Goal: Task Accomplishment & Management: Use online tool/utility

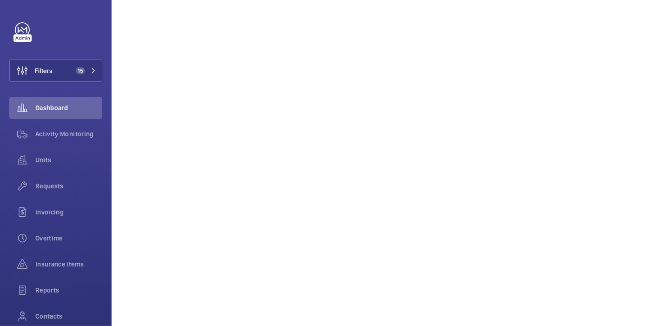
scroll to position [235, 0]
click at [66, 72] on button "Filters 15" at bounding box center [55, 70] width 93 height 22
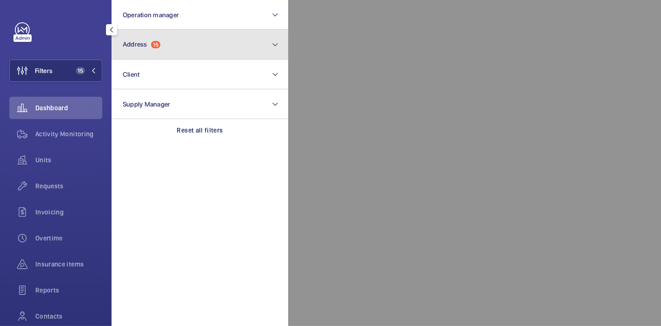
click at [177, 34] on button "Address 15" at bounding box center [199, 45] width 177 height 30
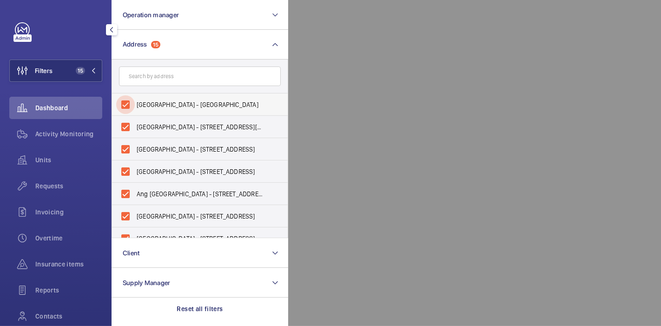
click at [118, 104] on input "Bedok Public Library - Bedok Public Library, SINGAPORE 469662" at bounding box center [125, 104] width 19 height 19
checkbox input "false"
click at [129, 128] on input "Queenstown Public Library - 53 Margaret Dr, SINGAPORE 149297" at bounding box center [125, 127] width 19 height 19
checkbox input "false"
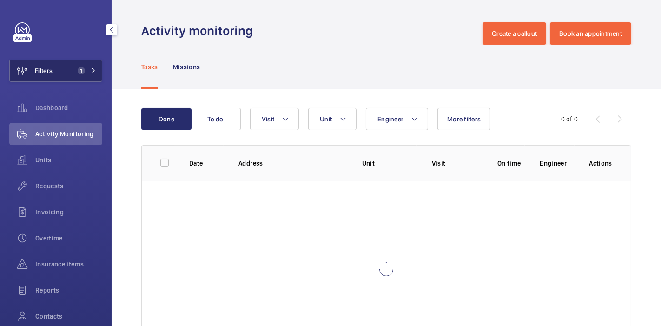
click at [70, 76] on button "Filters 1" at bounding box center [55, 70] width 93 height 22
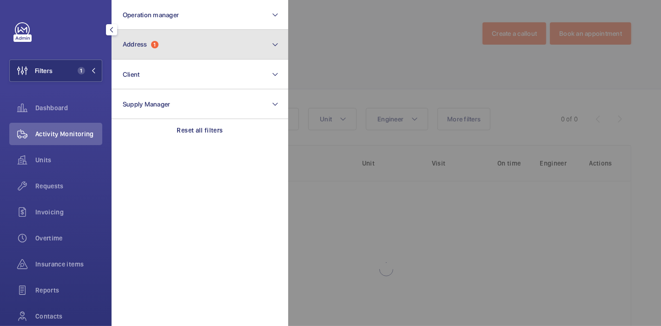
click at [150, 59] on button "Address 1" at bounding box center [199, 45] width 177 height 30
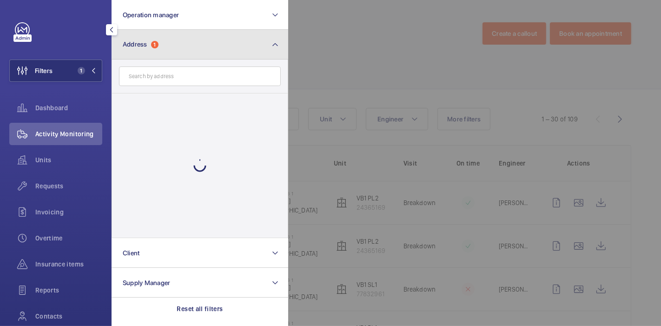
click at [150, 59] on button "Address 1" at bounding box center [199, 45] width 177 height 30
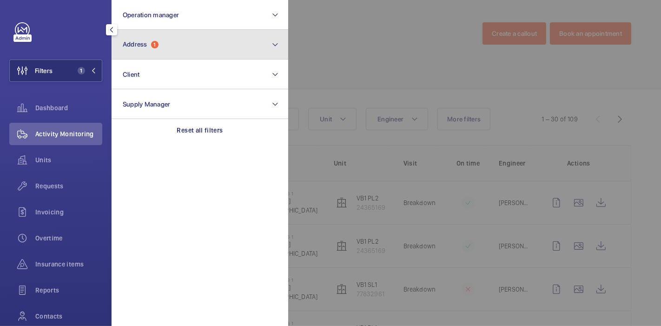
click at [152, 51] on button "Address 1" at bounding box center [199, 45] width 177 height 30
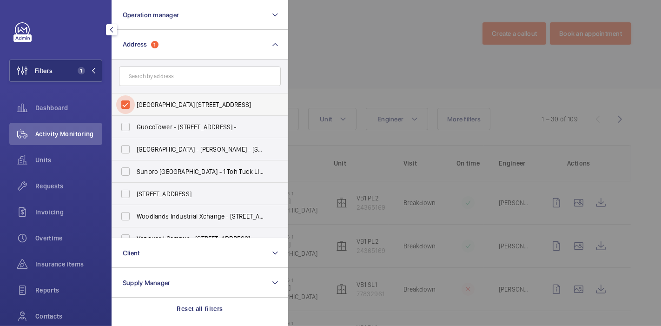
click at [129, 104] on input "[GEOGRAPHIC_DATA] [STREET_ADDRESS]" at bounding box center [125, 104] width 19 height 19
checkbox input "false"
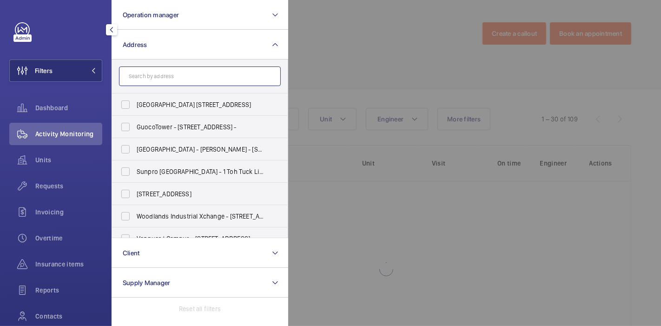
click at [151, 78] on input "text" at bounding box center [200, 76] width 162 height 20
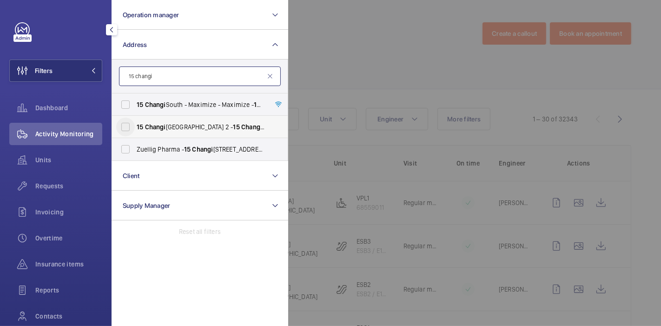
type input "15 changi"
click at [125, 128] on input "[STREET_ADDRESS]" at bounding box center [125, 127] width 19 height 19
checkbox input "true"
click at [167, 73] on input "15 changi" at bounding box center [200, 76] width 162 height 20
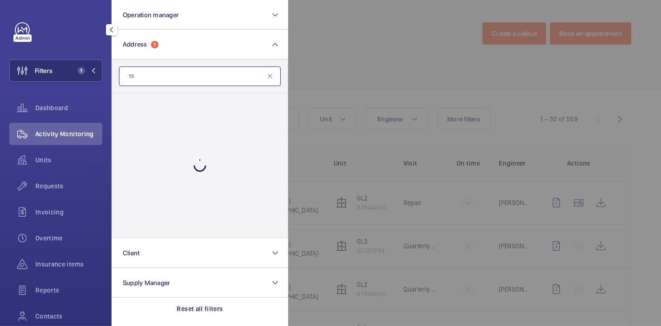
type input "1"
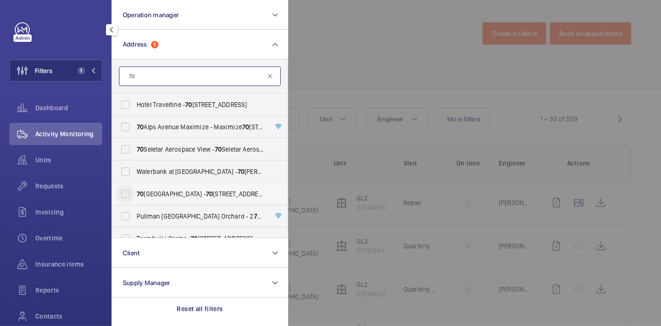
type input "70"
click at [130, 198] on input "[STREET_ADDRESS]" at bounding box center [125, 193] width 19 height 19
checkbox input "true"
click at [368, 63] on div at bounding box center [618, 163] width 661 height 326
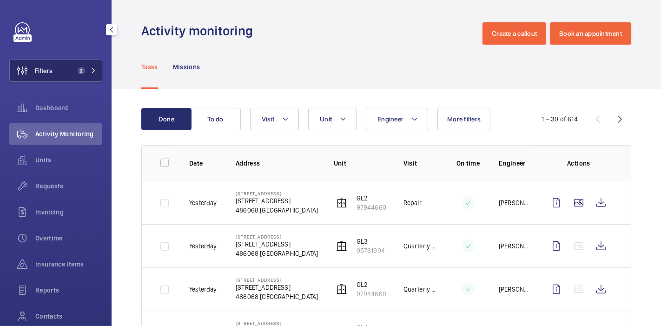
click at [72, 76] on button "Filters 2" at bounding box center [55, 70] width 93 height 22
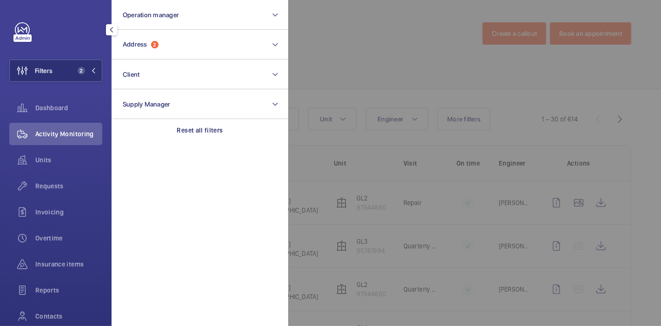
click at [317, 57] on div at bounding box center [618, 163] width 661 height 326
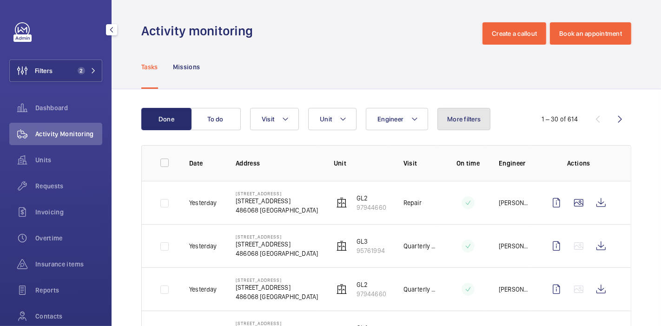
click at [451, 111] on button "More filters" at bounding box center [463, 119] width 53 height 22
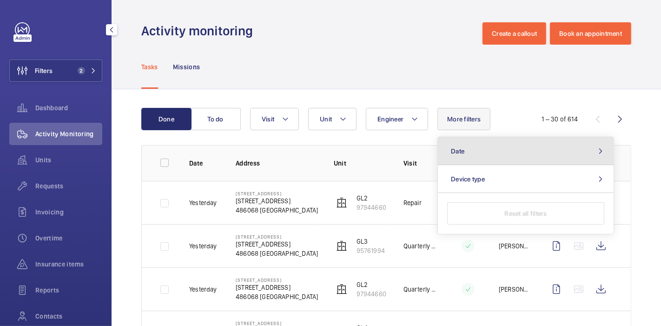
click at [518, 149] on button "Date" at bounding box center [526, 151] width 176 height 28
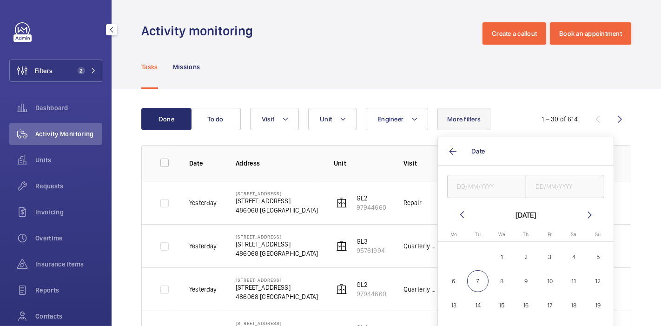
click at [460, 217] on mat-icon at bounding box center [461, 214] width 11 height 11
click at [458, 261] on span "1" at bounding box center [454, 257] width 22 height 22
type input "01/09/2025"
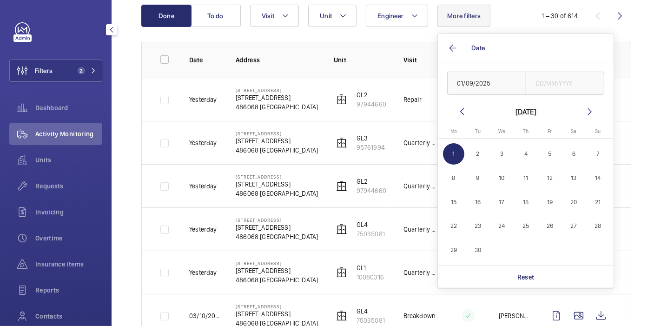
scroll to position [104, 0]
click at [474, 251] on span "30" at bounding box center [478, 249] width 22 height 22
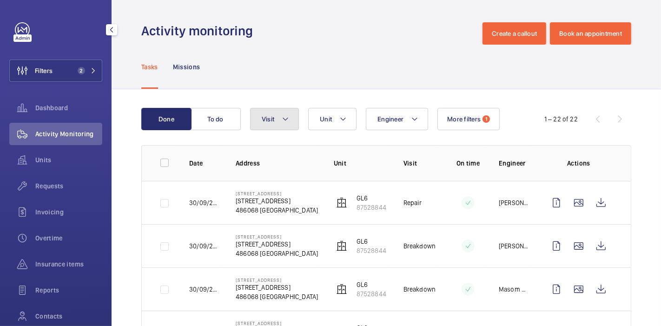
click at [283, 114] on mat-icon at bounding box center [284, 118] width 7 height 11
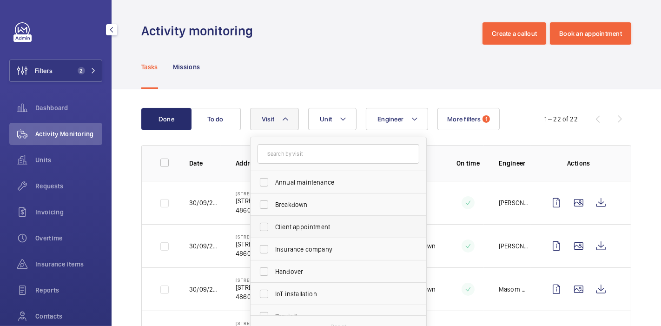
scroll to position [85, 0]
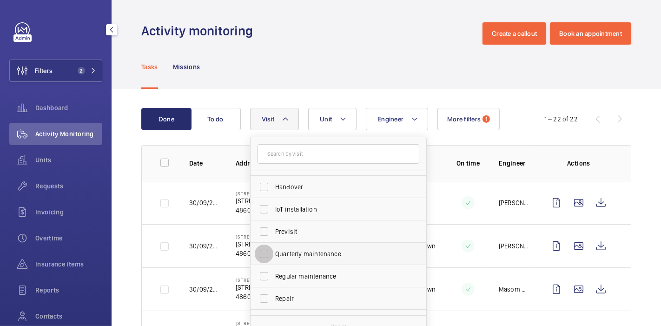
click at [265, 250] on input "Quarterly maintenance" at bounding box center [264, 253] width 19 height 19
checkbox input "true"
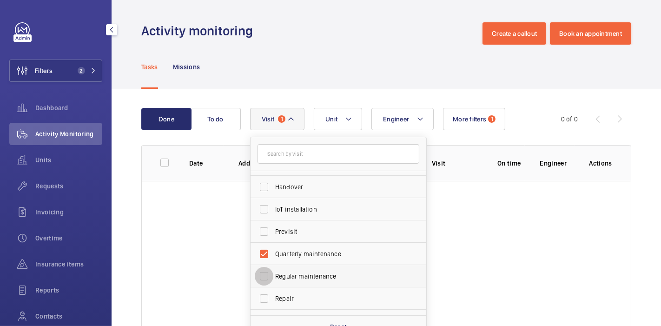
click at [265, 274] on input "Regular maintenance" at bounding box center [264, 276] width 19 height 19
checkbox input "true"
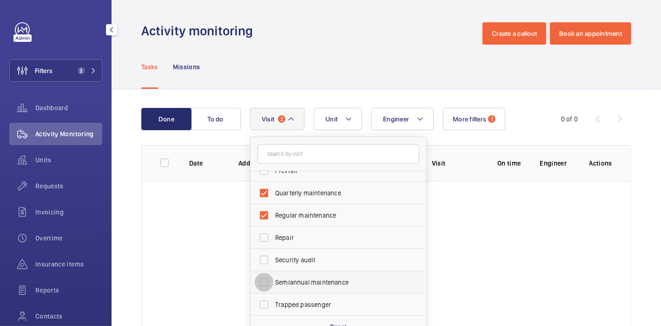
click at [265, 277] on input "Semiannual maintenance" at bounding box center [264, 282] width 19 height 19
checkbox input "true"
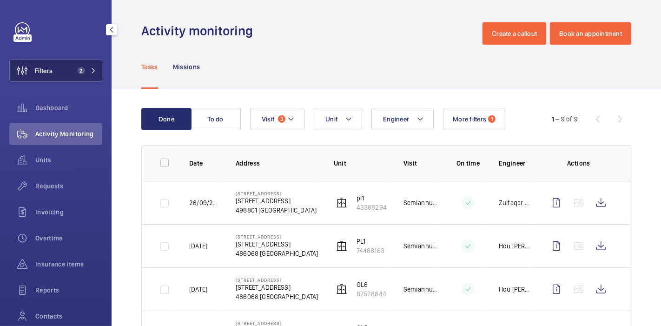
click at [74, 70] on span "2" at bounding box center [79, 70] width 11 height 7
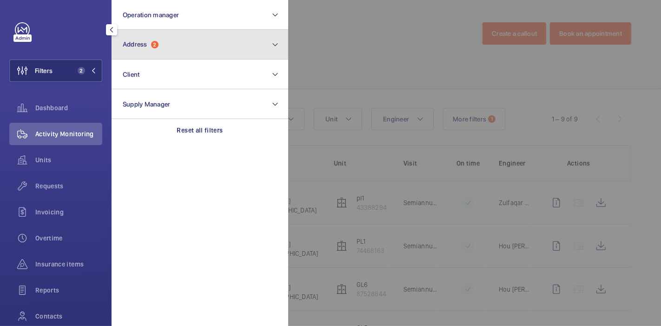
click at [157, 45] on span "2" at bounding box center [154, 44] width 7 height 7
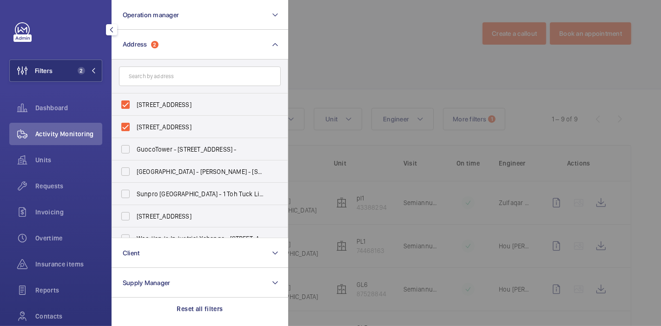
click at [183, 77] on input "text" at bounding box center [200, 76] width 162 height 20
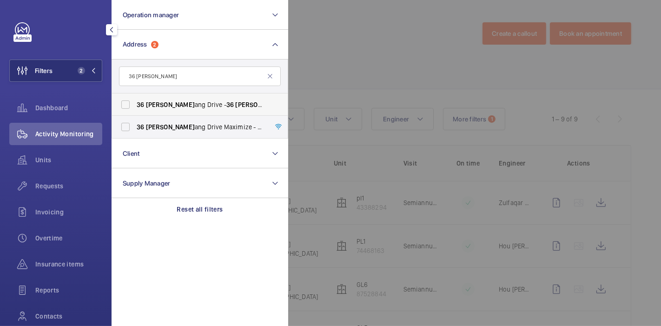
type input "36 [PERSON_NAME]"
click at [187, 104] on span "[STREET_ADDRESS][PERSON_NAME][PERSON_NAME]" at bounding box center [201, 104] width 128 height 9
click at [135, 104] on input "[STREET_ADDRESS][PERSON_NAME][PERSON_NAME]" at bounding box center [125, 104] width 19 height 19
checkbox input "true"
click at [194, 81] on input "36 [PERSON_NAME]" at bounding box center [200, 76] width 162 height 20
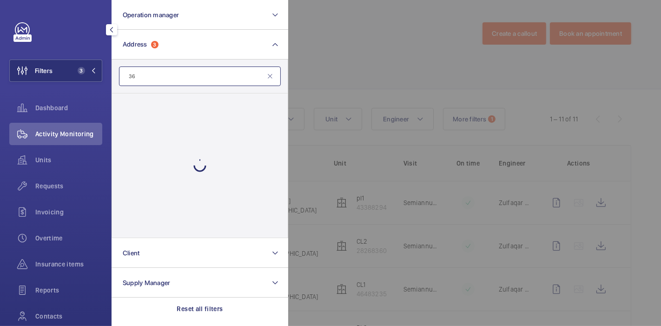
type input "3"
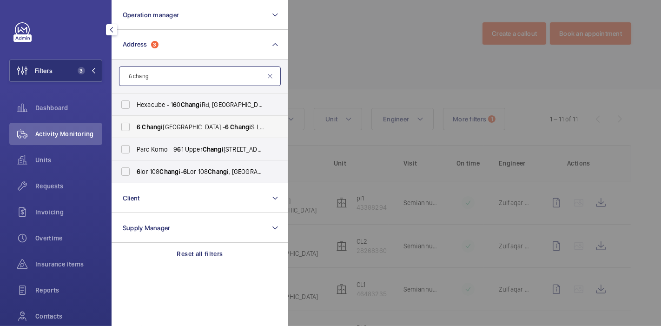
type input "6 changi"
click at [196, 123] on span "[STREET_ADDRESS]" at bounding box center [201, 126] width 128 height 9
click at [135, 123] on input "[STREET_ADDRESS]" at bounding box center [125, 127] width 19 height 19
checkbox input "true"
click at [322, 90] on div at bounding box center [618, 163] width 661 height 326
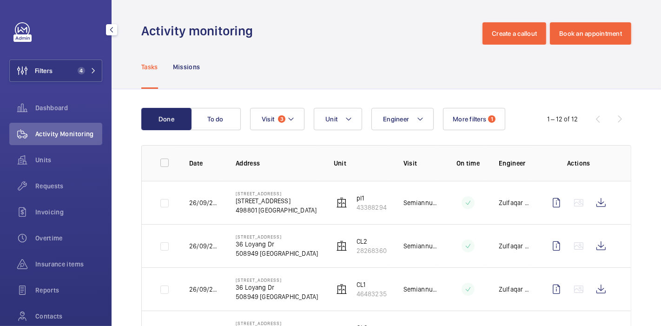
scroll to position [0, 0]
click at [163, 159] on input "checkbox" at bounding box center [164, 162] width 19 height 19
checkbox input "true"
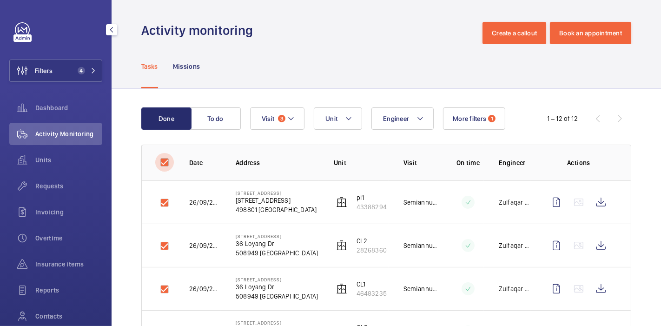
checkbox input "true"
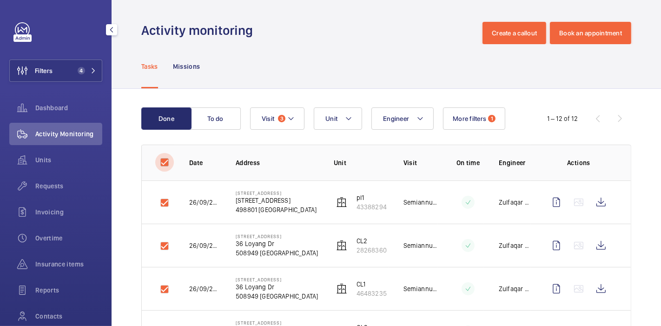
checkbox input "true"
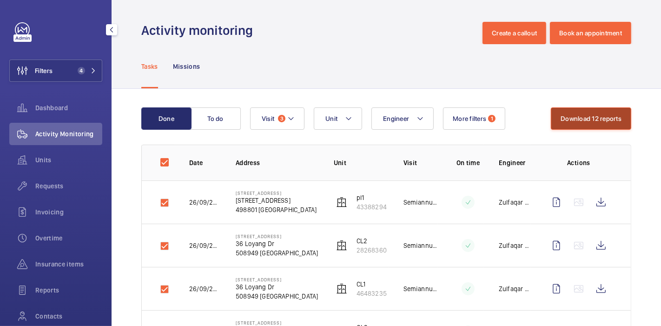
click at [570, 117] on button "Download 12 reports" at bounding box center [590, 118] width 80 height 22
click at [164, 164] on input "checkbox" at bounding box center [164, 162] width 19 height 19
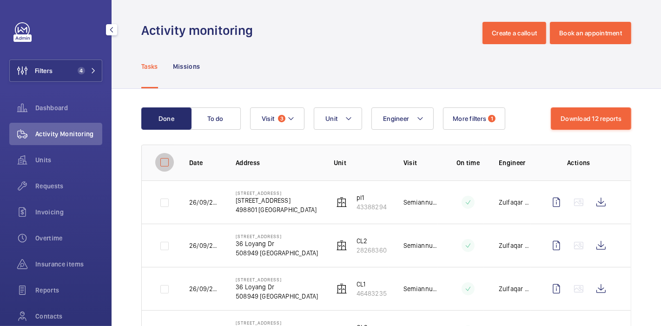
checkbox input "false"
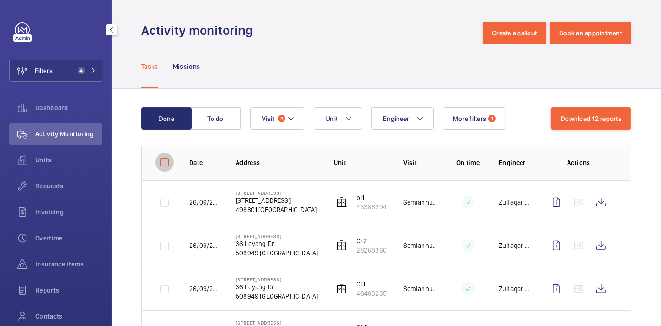
checkbox input "false"
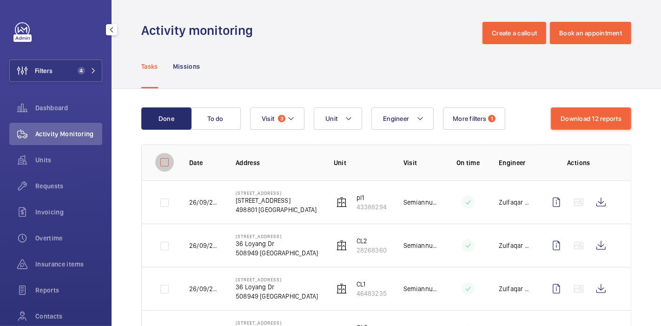
checkbox input "false"
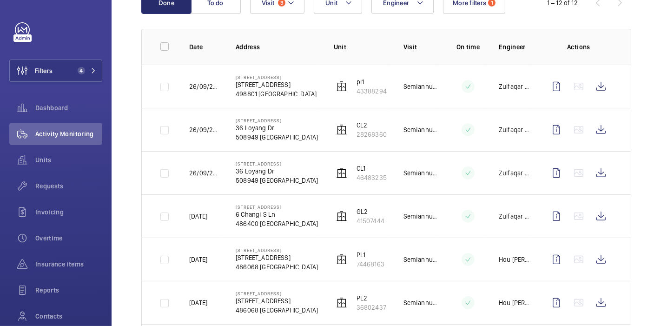
scroll to position [158, 0]
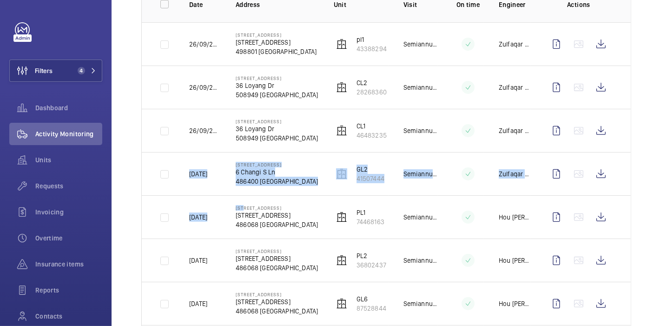
drag, startPoint x: 240, startPoint y: 201, endPoint x: 142, endPoint y: 181, distance: 100.0
click at [0, 0] on tbody "[DATE] [STREET_ADDRESS] 43388294 Semiannual maintenance Zulfaqar Danish [DATE] …" at bounding box center [0, 0] width 0 height 0
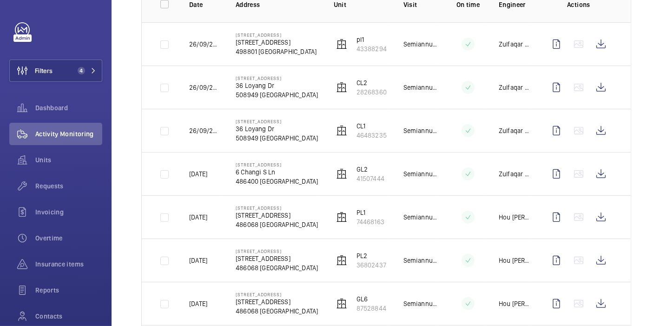
click at [131, 180] on div "Done To do Engineer Unit Visit 3 More filters 1 1 – 12 of 12 Date Address Unit …" at bounding box center [385, 247] width 549 height 633
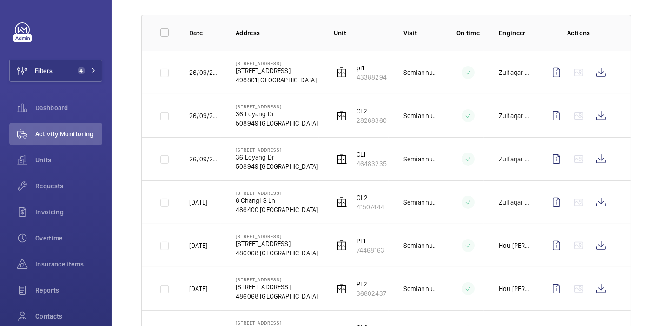
scroll to position [134, 0]
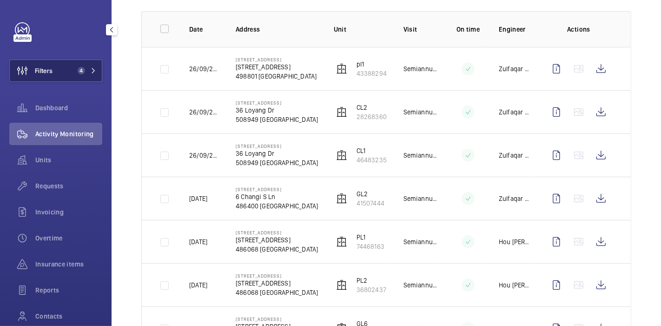
click at [68, 71] on button "Filters 4" at bounding box center [55, 70] width 93 height 22
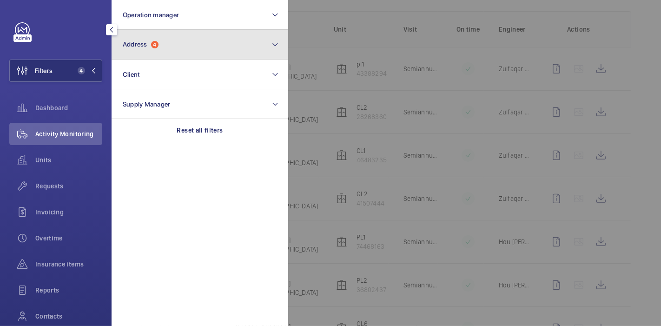
click at [160, 42] on button "Address 4" at bounding box center [199, 45] width 177 height 30
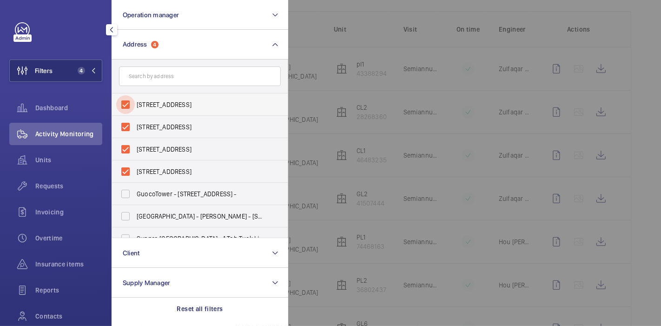
click at [129, 106] on input "[STREET_ADDRESS]" at bounding box center [125, 104] width 19 height 19
checkbox input "false"
click at [130, 130] on input "[STREET_ADDRESS]" at bounding box center [125, 127] width 19 height 19
checkbox input "false"
click at [129, 149] on input "[STREET_ADDRESS]" at bounding box center [125, 149] width 19 height 19
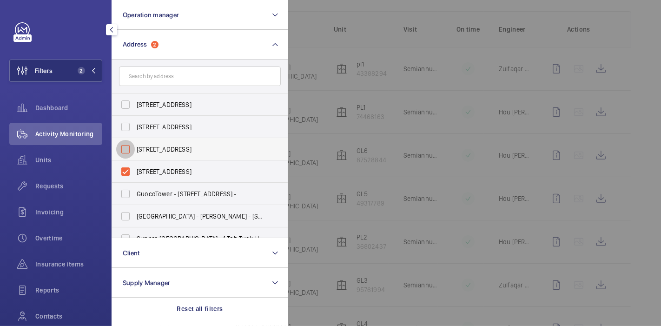
checkbox input "false"
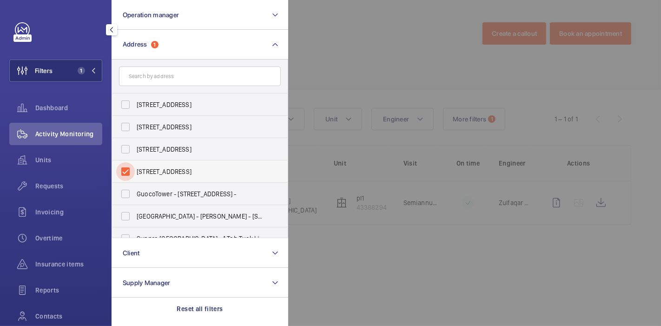
click at [128, 167] on input "[STREET_ADDRESS]" at bounding box center [125, 171] width 19 height 19
checkbox input "false"
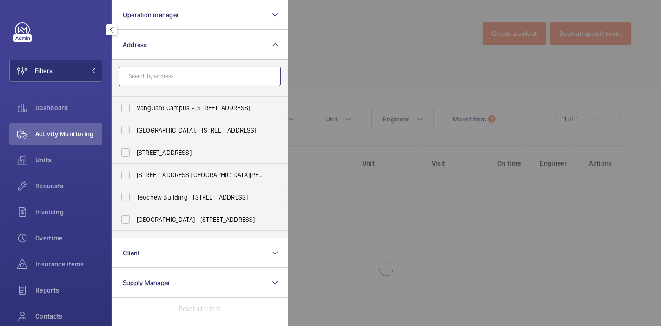
click at [160, 73] on input "text" at bounding box center [200, 76] width 162 height 20
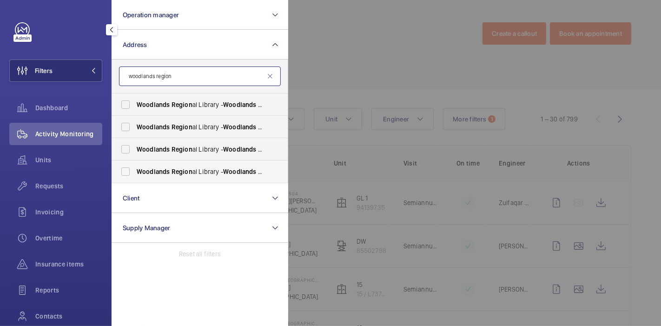
type input "woodlands region"
click at [177, 168] on span "Region" at bounding box center [181, 171] width 21 height 7
click at [135, 168] on input "[GEOGRAPHIC_DATA] al Library - [GEOGRAPHIC_DATA] [GEOGRAPHIC_DATA], [GEOGRAPHIC…" at bounding box center [125, 171] width 19 height 19
checkbox input "true"
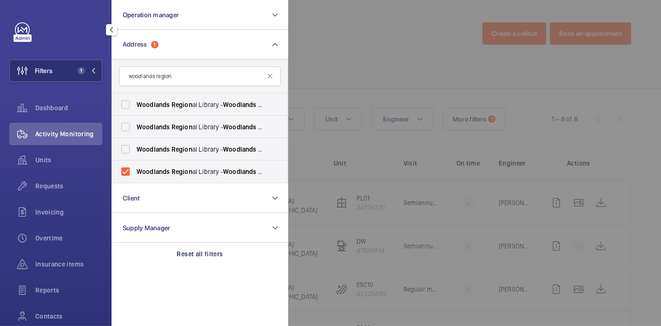
click at [328, 58] on div at bounding box center [618, 163] width 661 height 326
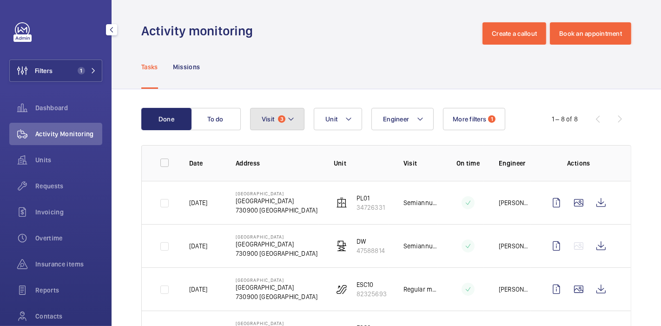
click at [280, 118] on span "3" at bounding box center [281, 118] width 7 height 7
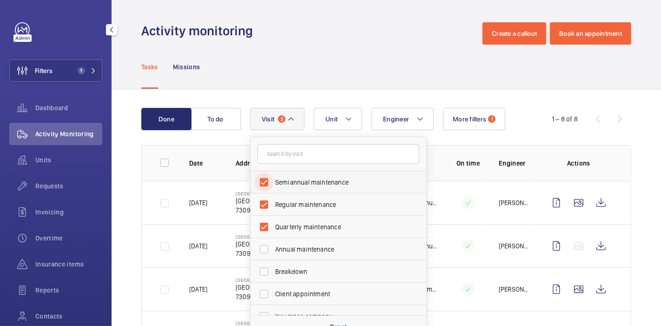
click at [267, 187] on input "Semiannual maintenance" at bounding box center [264, 182] width 19 height 19
checkbox input "false"
click at [267, 203] on input "Regular maintenance" at bounding box center [264, 204] width 19 height 19
checkbox input "false"
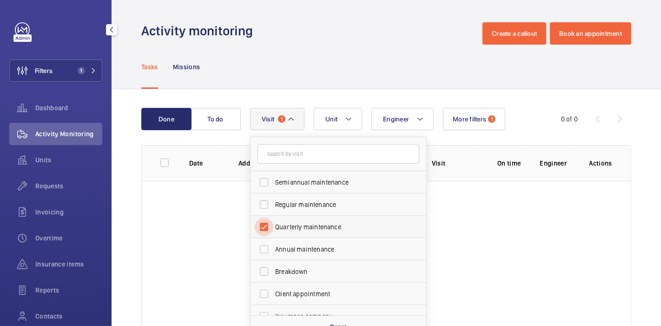
click at [268, 223] on input "Quarterly maintenance" at bounding box center [264, 226] width 19 height 19
checkbox input "false"
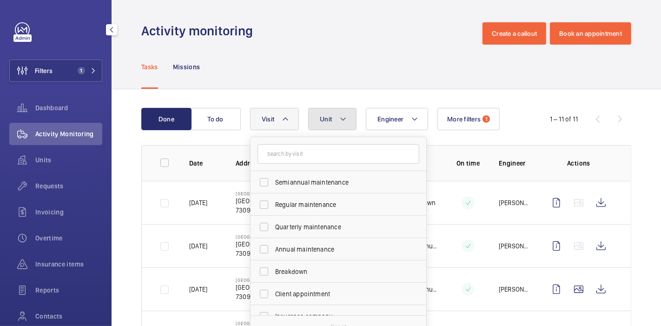
click at [337, 120] on button "Unit" at bounding box center [332, 119] width 48 height 22
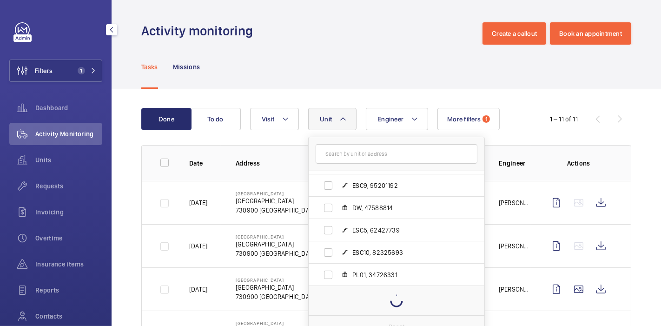
scroll to position [56, 0]
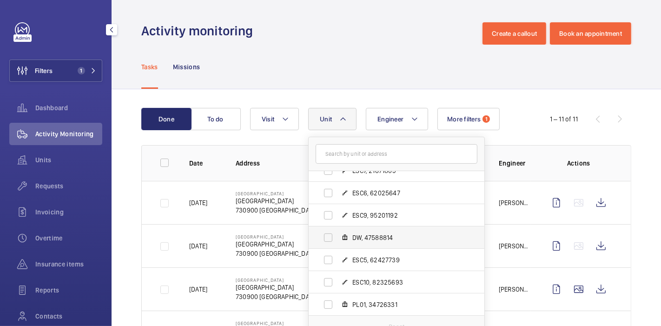
click at [347, 235] on mat-icon at bounding box center [344, 237] width 7 height 7
click at [337, 235] on input "DW, 47588814" at bounding box center [328, 237] width 19 height 19
checkbox input "true"
click at [312, 84] on div "Tasks Missions" at bounding box center [386, 67] width 490 height 44
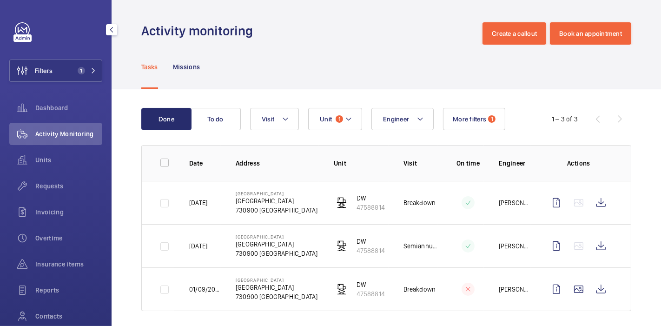
scroll to position [6, 0]
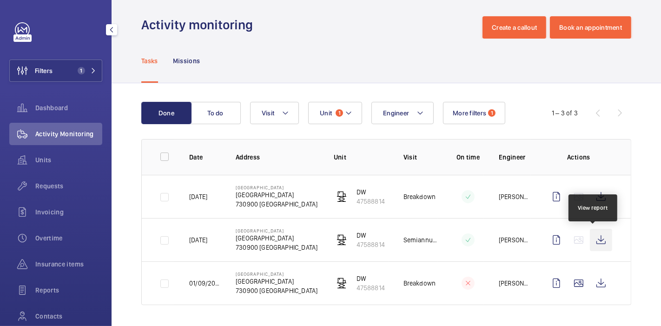
click at [590, 230] on wm-front-icon-button at bounding box center [600, 240] width 22 height 22
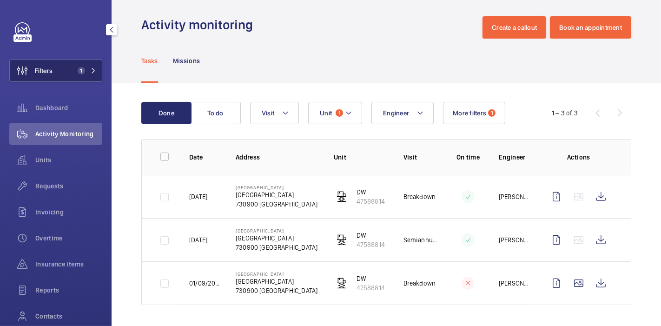
click at [84, 68] on span "1" at bounding box center [85, 70] width 22 height 7
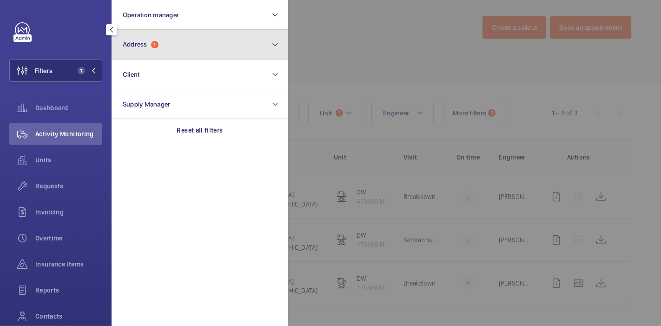
click at [157, 47] on span "1" at bounding box center [154, 44] width 7 height 7
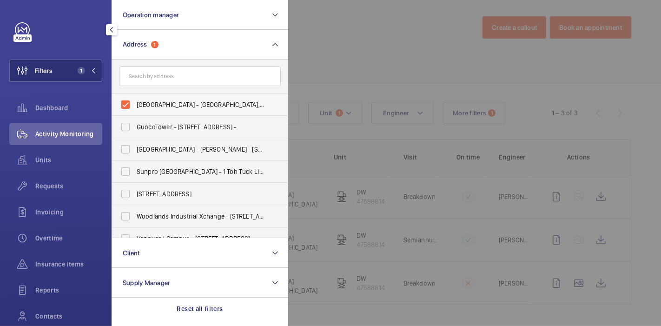
click at [150, 104] on span "[GEOGRAPHIC_DATA] - [GEOGRAPHIC_DATA], [GEOGRAPHIC_DATA] 730900" at bounding box center [201, 104] width 128 height 9
click at [135, 104] on input "[GEOGRAPHIC_DATA] - [GEOGRAPHIC_DATA], [GEOGRAPHIC_DATA] 730900" at bounding box center [125, 104] width 19 height 19
checkbox input "false"
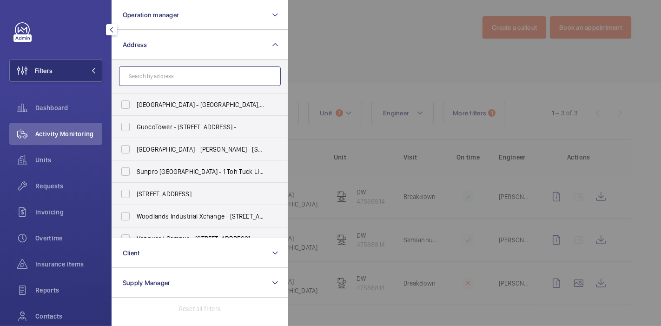
click at [164, 73] on input "text" at bounding box center [200, 76] width 162 height 20
type input "jurong re"
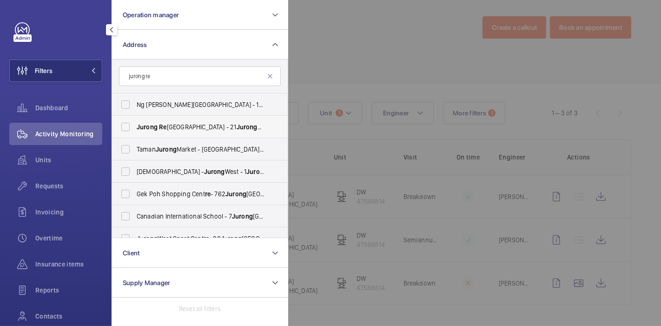
click at [186, 124] on span "[GEOGRAPHIC_DATA] - [STREET_ADDRESS]" at bounding box center [201, 126] width 128 height 9
click at [135, 124] on input "[GEOGRAPHIC_DATA] - [STREET_ADDRESS]" at bounding box center [125, 127] width 19 height 19
checkbox input "true"
click at [324, 55] on div at bounding box center [618, 163] width 661 height 326
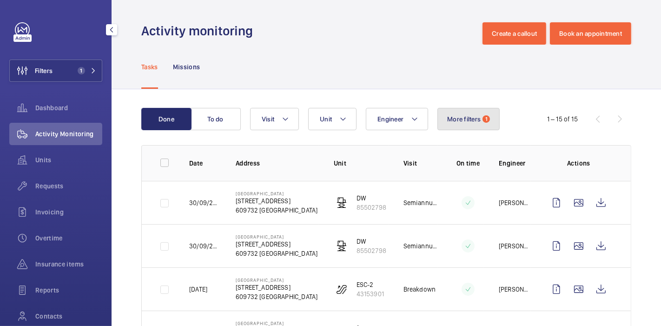
click at [454, 113] on button "More filters 1" at bounding box center [468, 119] width 62 height 22
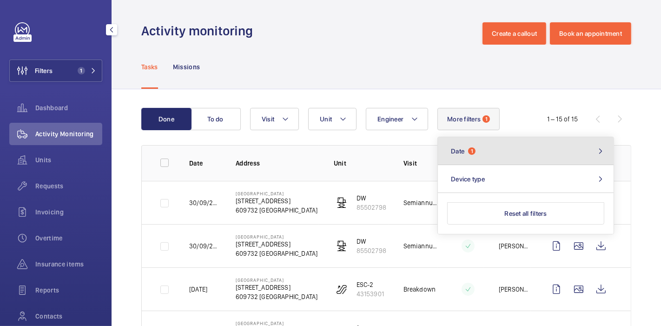
click at [469, 153] on span "1" at bounding box center [471, 150] width 7 height 7
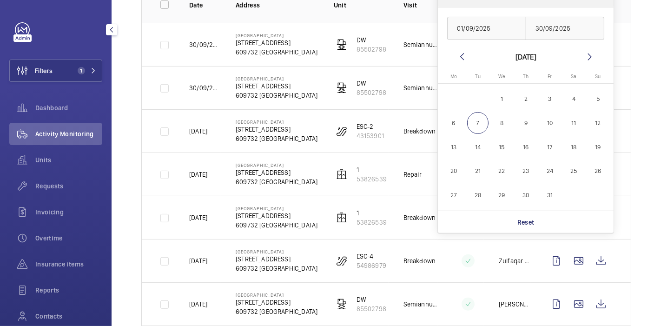
scroll to position [158, 0]
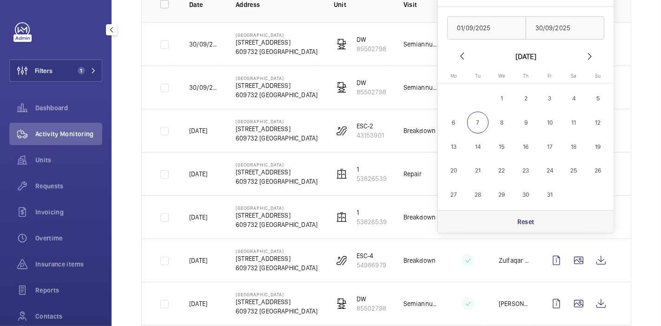
click at [490, 222] on div "Reset" at bounding box center [526, 221] width 176 height 22
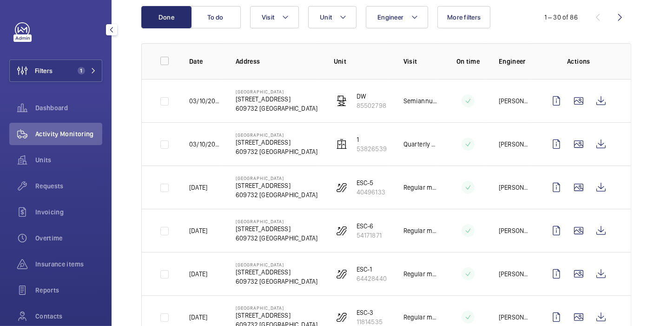
scroll to position [102, 0]
click at [332, 23] on button "Unit" at bounding box center [332, 17] width 48 height 22
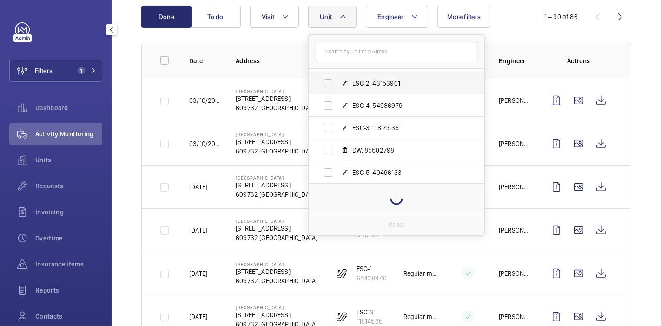
scroll to position [56, 0]
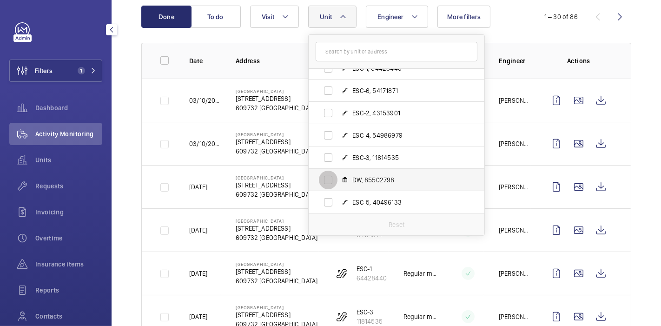
click at [329, 182] on input "DW, 85502798" at bounding box center [328, 179] width 19 height 19
checkbox input "true"
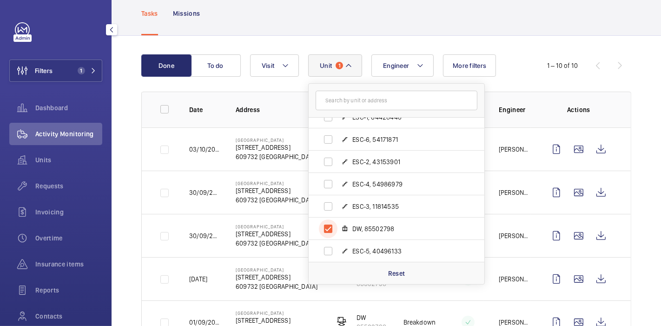
scroll to position [102, 0]
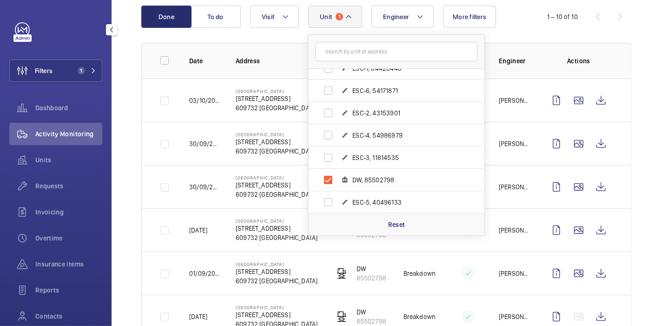
click at [128, 163] on div "Done To do Engineer Unit 1 [GEOGRAPHIC_DATA] - [STREET_ADDRESS] 1, 53826539 ESC…" at bounding box center [385, 260] width 549 height 546
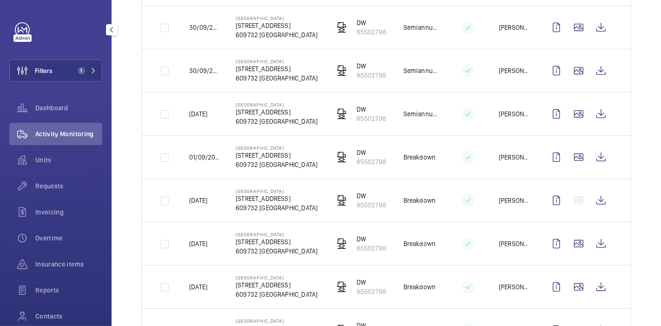
scroll to position [200, 0]
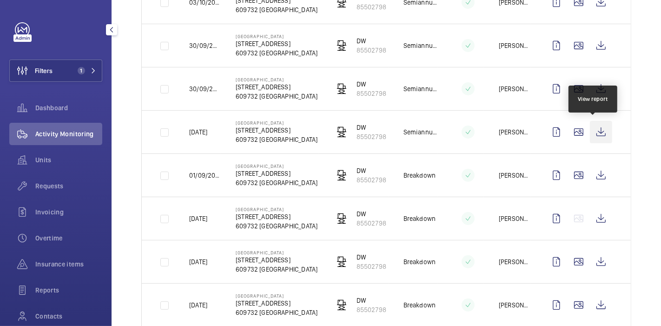
click at [596, 129] on wm-front-icon-button at bounding box center [600, 132] width 22 height 22
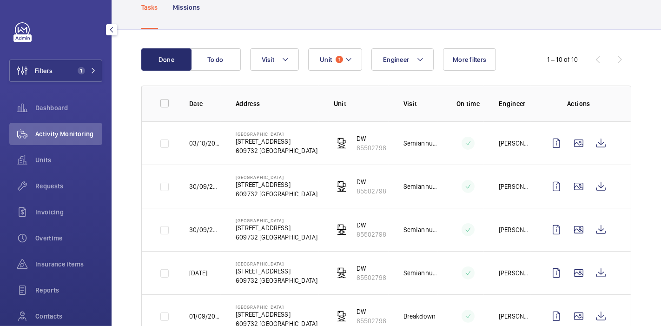
scroll to position [0, 0]
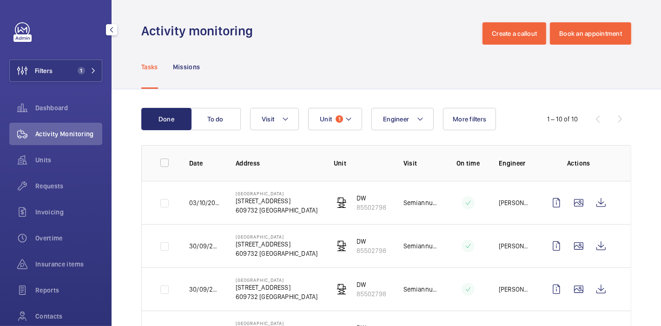
click at [555, 69] on div "Tasks Missions" at bounding box center [386, 67] width 490 height 44
